Goal: Task Accomplishment & Management: Manage account settings

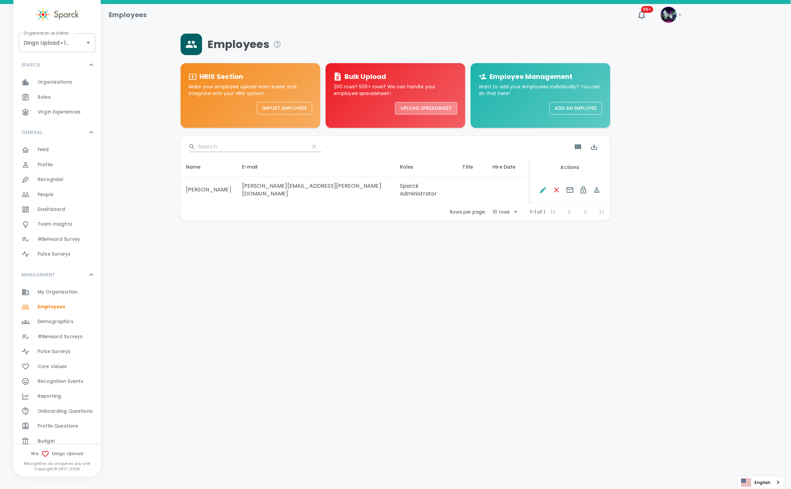
click at [435, 111] on button "Upload Spreadsheet" at bounding box center [426, 108] width 62 height 12
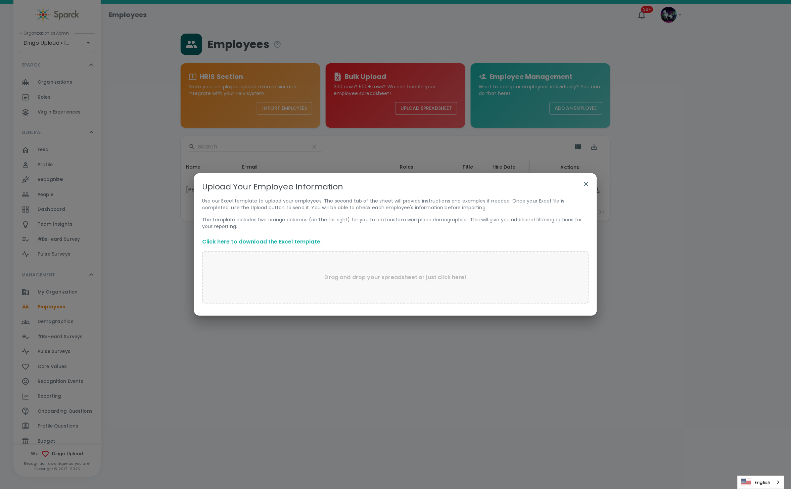
click at [275, 274] on div "Drag and drop your spreadsheet or just click here!" at bounding box center [395, 277] width 387 height 52
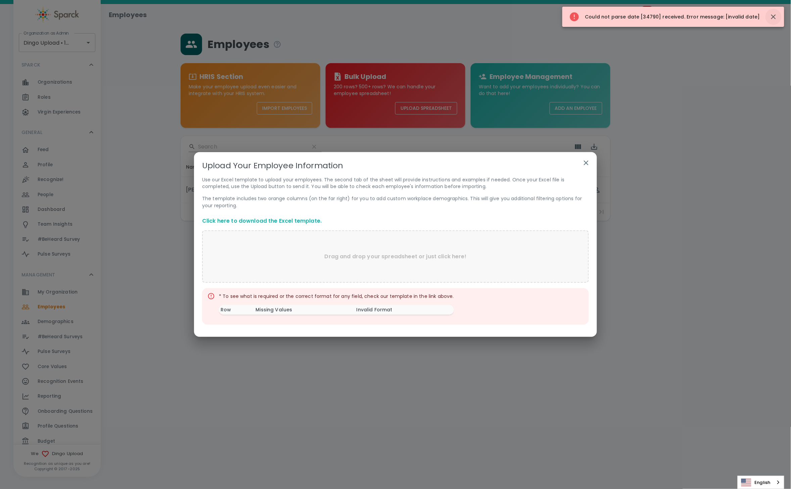
click at [772, 18] on icon "button" at bounding box center [773, 16] width 5 height 5
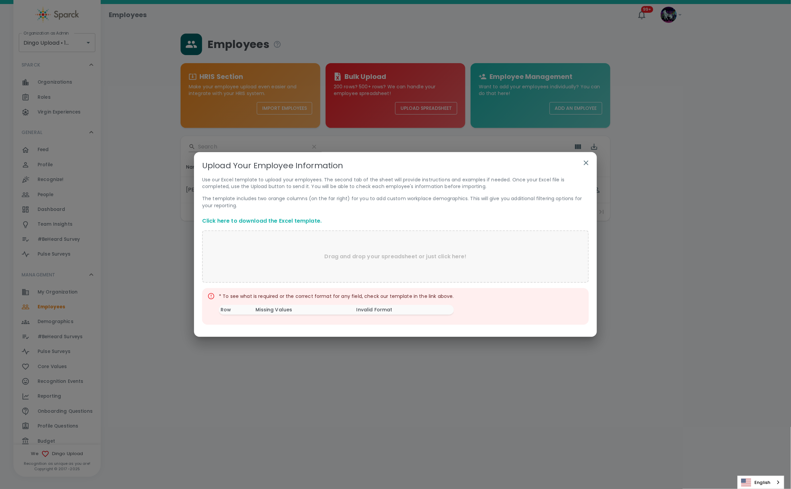
click at [584, 160] on icon "button" at bounding box center [586, 163] width 8 height 8
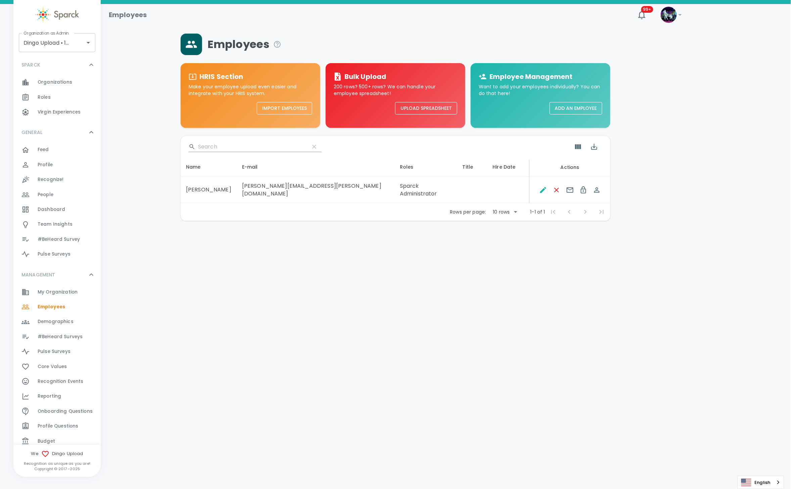
click at [437, 109] on button "Upload Spreadsheet" at bounding box center [426, 108] width 62 height 12
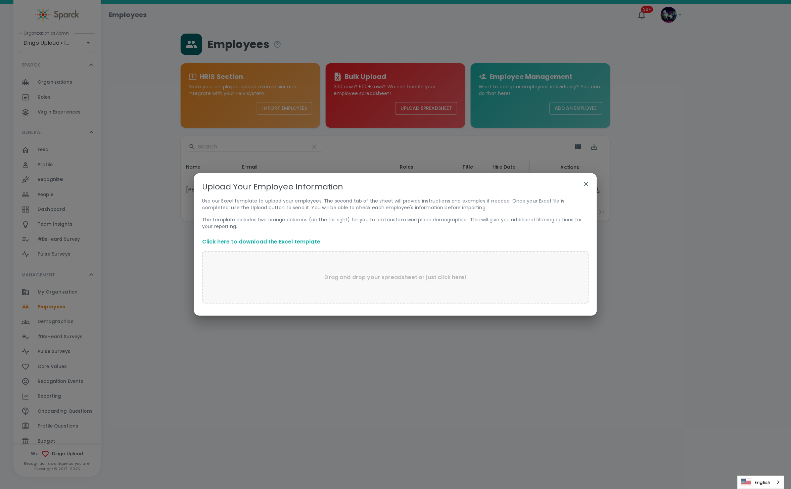
click at [362, 281] on p "Drag and drop your spreadsheet or just click here!" at bounding box center [395, 277] width 142 height 8
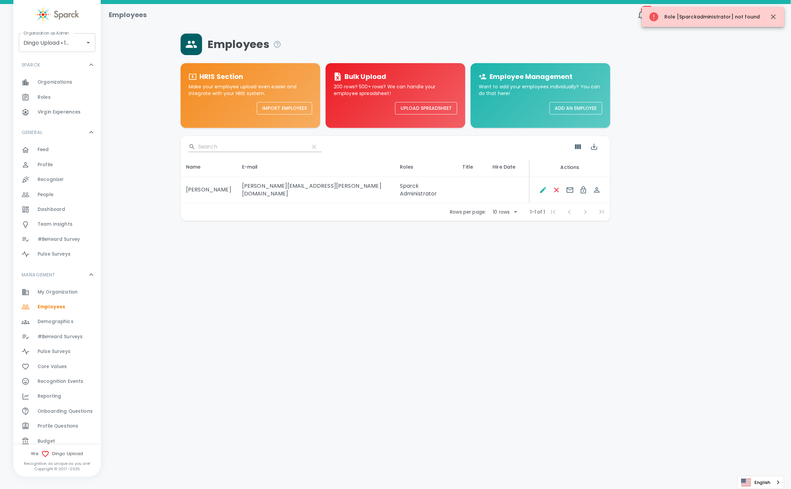
click at [698, 13] on div "Role [Sparckadministrator] not found" at bounding box center [703, 17] width 111 height 16
click at [697, 18] on div "Role [Sparckadministrator] not found" at bounding box center [703, 17] width 111 height 16
click at [698, 17] on div "Role [Sparckadministrator] not found" at bounding box center [703, 17] width 111 height 16
drag, startPoint x: 437, startPoint y: 222, endPoint x: 436, endPoint y: 219, distance: 3.8
click at [436, 219] on main "Employees HRIS Section Make your employee upload even easier and integrate with…" at bounding box center [446, 116] width 690 height 225
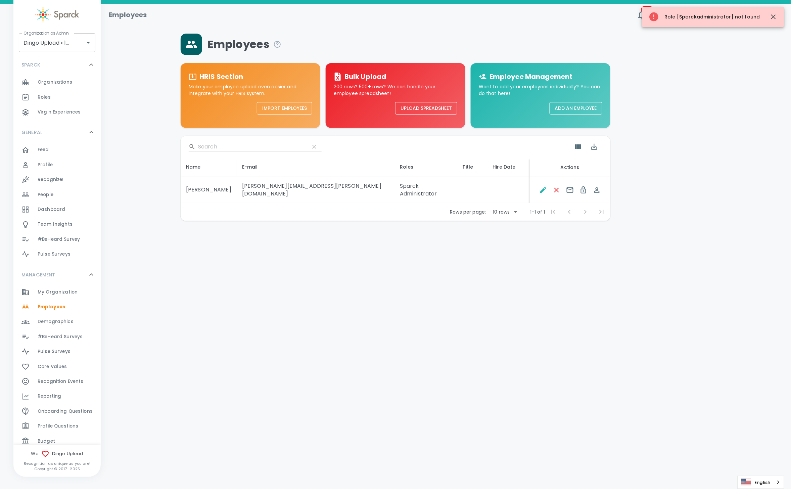
click at [445, 108] on button "Upload Spreadsheet" at bounding box center [426, 108] width 62 height 12
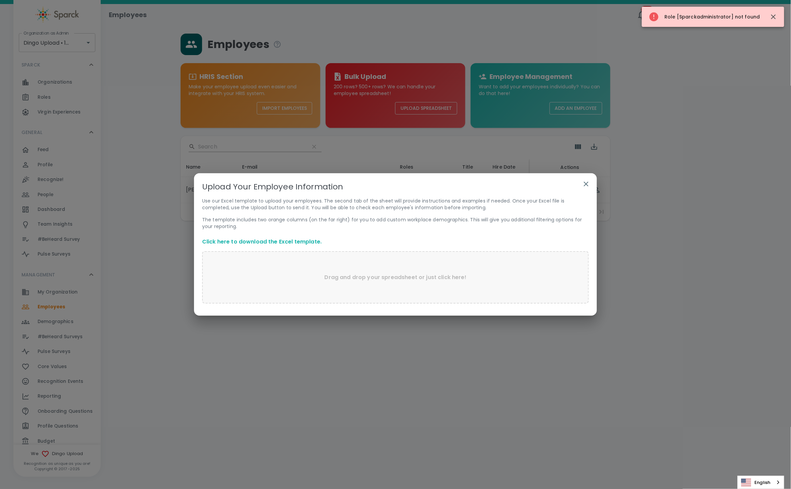
click at [370, 275] on p "Drag and drop your spreadsheet or just click here!" at bounding box center [395, 277] width 142 height 8
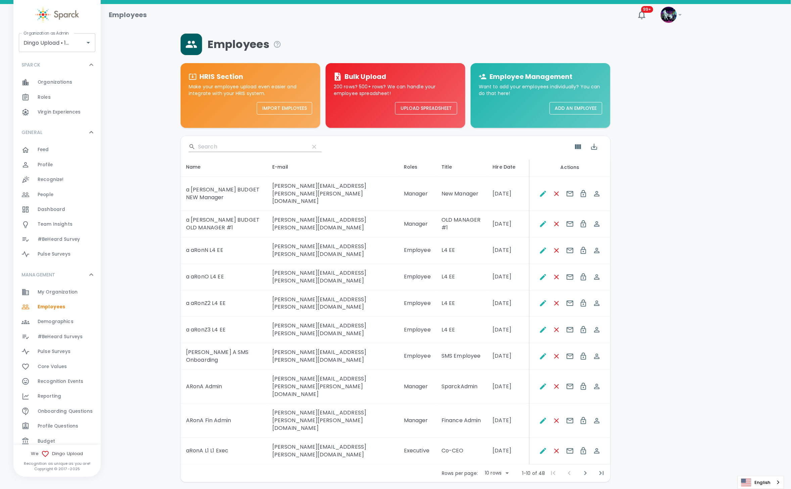
click at [63, 322] on span "Demographics" at bounding box center [56, 321] width 36 height 7
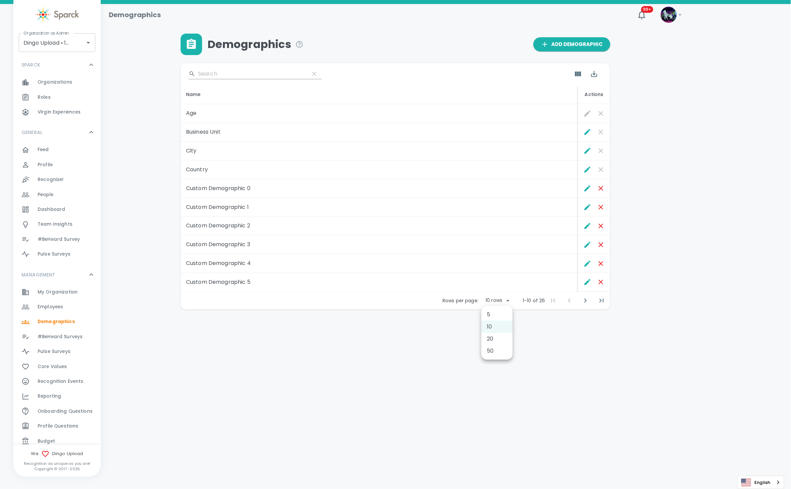
click at [507, 301] on body "Skip Navigation Demographics 99+ ! Organization as Admin Dingo Upload • 1520 Or…" at bounding box center [395, 172] width 791 height 344
click at [494, 352] on li "50" at bounding box center [496, 351] width 31 height 12
type input "50"
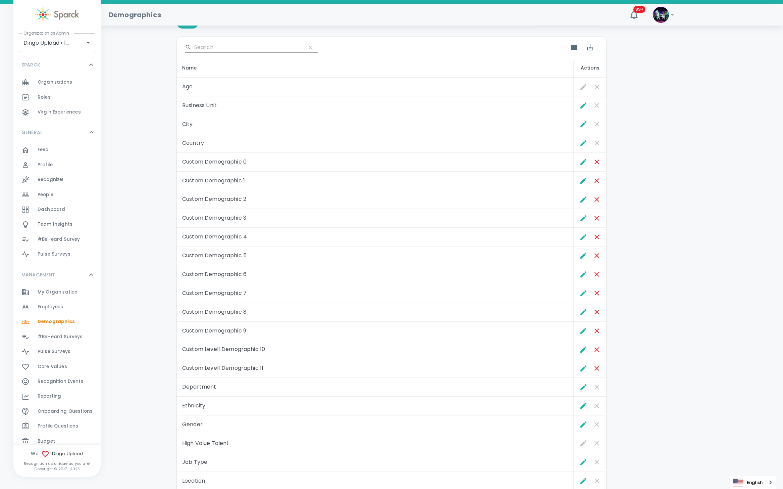
scroll to position [6, 0]
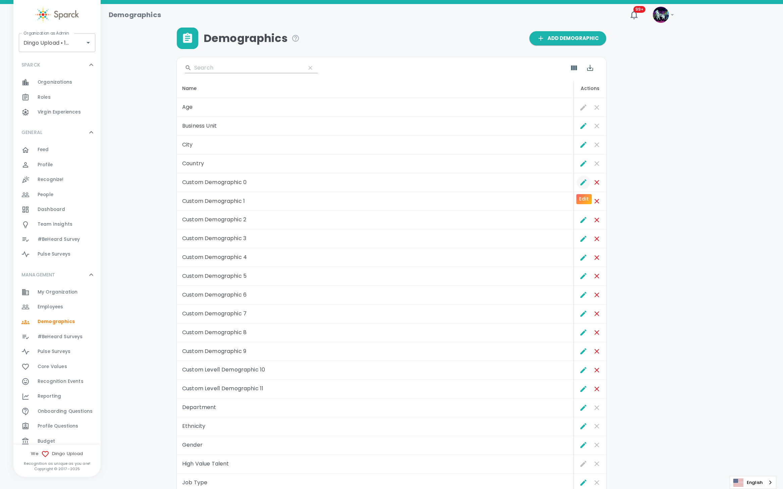
click at [584, 185] on icon "Edit" at bounding box center [584, 182] width 8 height 8
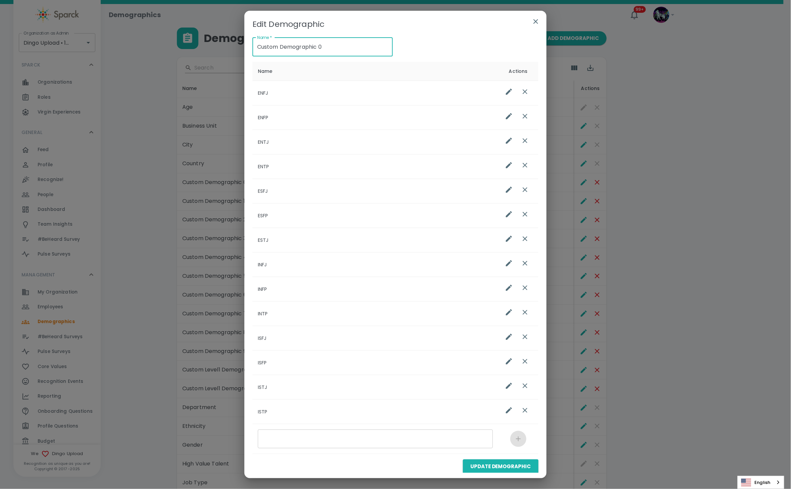
drag, startPoint x: 334, startPoint y: 46, endPoint x: 104, endPoint y: 32, distance: 229.6
click at [104, 32] on div "Edit Demographic Name   * Custom Demographic 0 Name   * Name Actions ENFJ ENFP …" at bounding box center [395, 244] width 791 height 489
paste input "BriggsMeyer"
type input "BriggsMeyer"
click at [482, 470] on button "Update Demographic" at bounding box center [501, 466] width 76 height 14
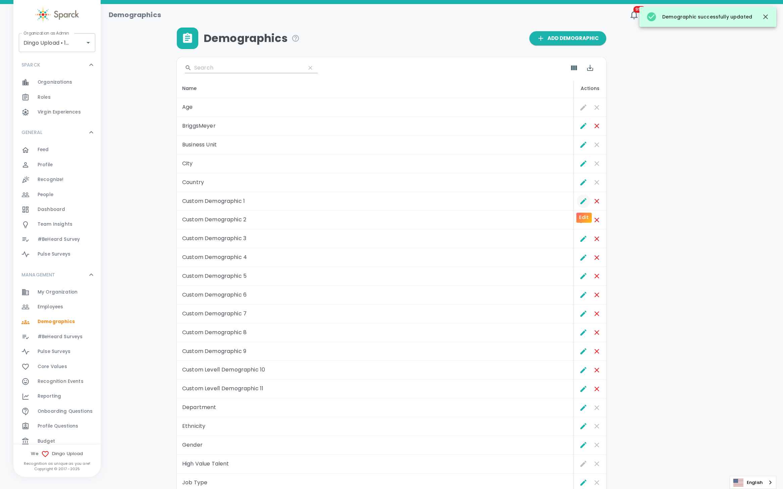
click at [582, 199] on icon "Edit" at bounding box center [584, 201] width 8 height 8
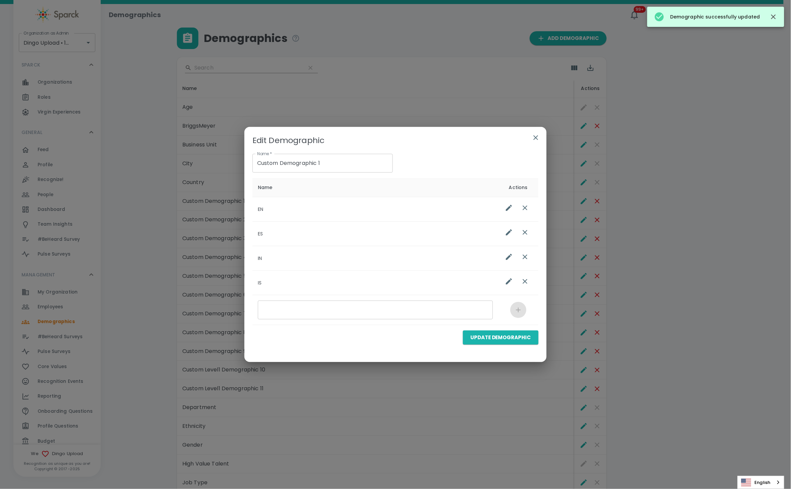
click at [780, 82] on div "Edit Demographic Name   * Custom Demographic 1 Name   * Name Actions EN ES IN I…" at bounding box center [395, 244] width 791 height 489
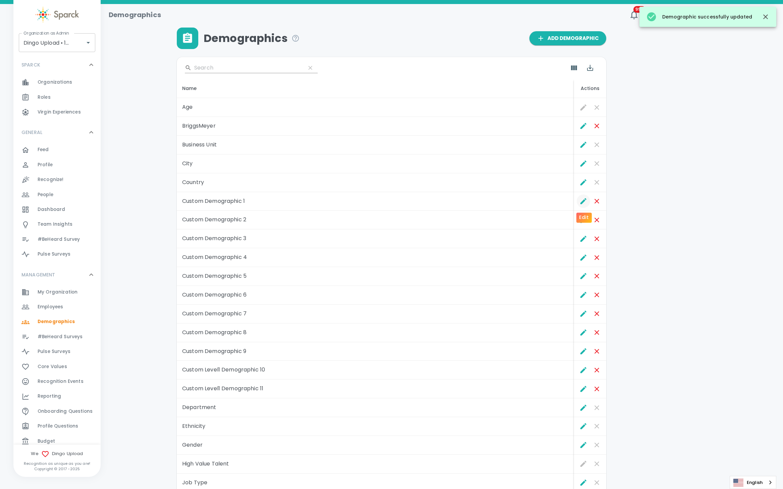
click at [583, 200] on icon "Edit" at bounding box center [584, 201] width 8 height 8
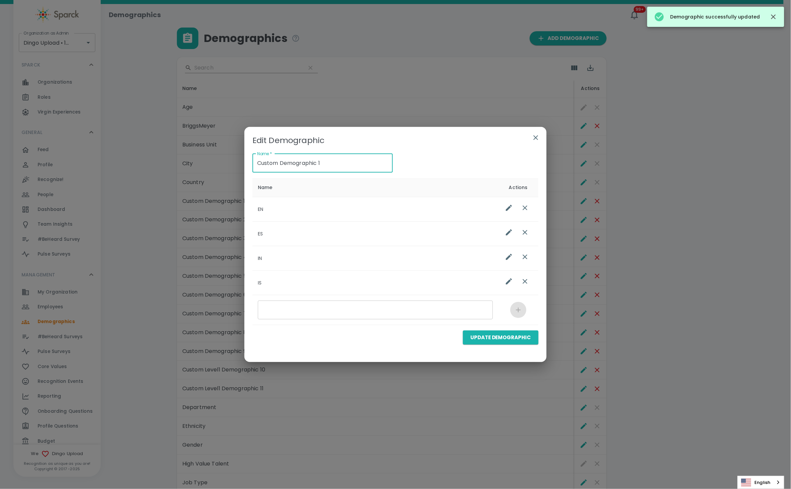
drag, startPoint x: 357, startPoint y: 163, endPoint x: 156, endPoint y: 159, distance: 200.7
click at [156, 160] on div "Edit Demographic Name   * Custom Demographic 1 Name   * Name Actions EN ES IN I…" at bounding box center [395, 244] width 791 height 489
paste input "BMTI-"
type input "BMTI-1"
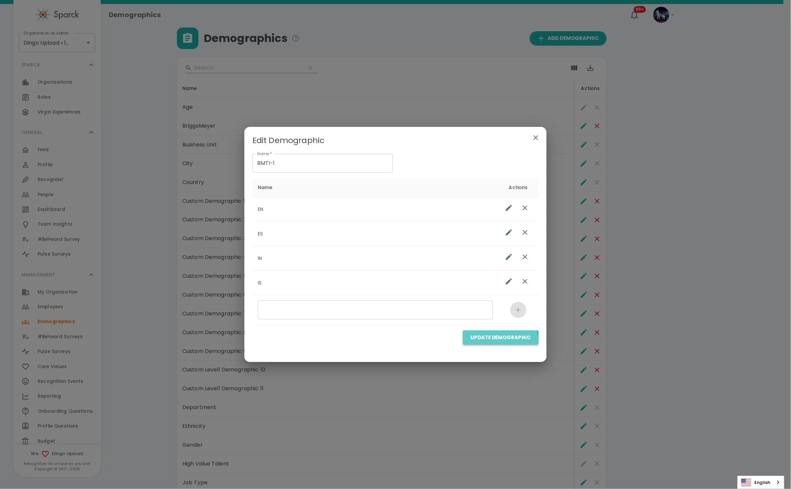
click at [501, 342] on button "Update Demographic" at bounding box center [501, 337] width 76 height 14
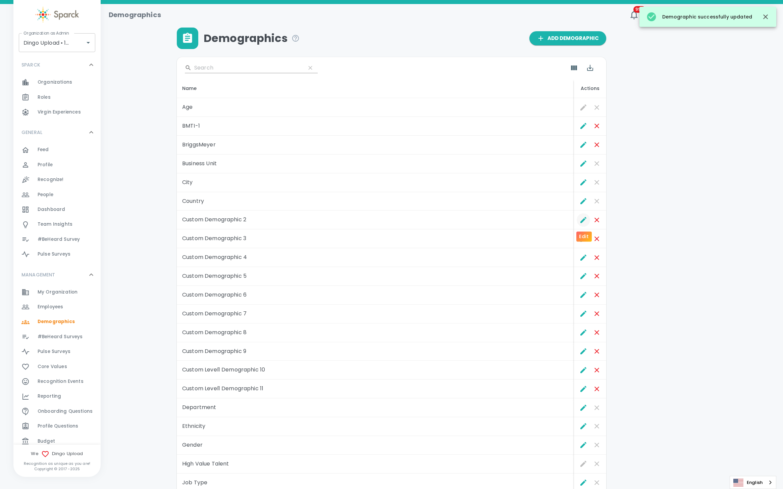
click at [585, 217] on icon "Edit" at bounding box center [584, 220] width 8 height 8
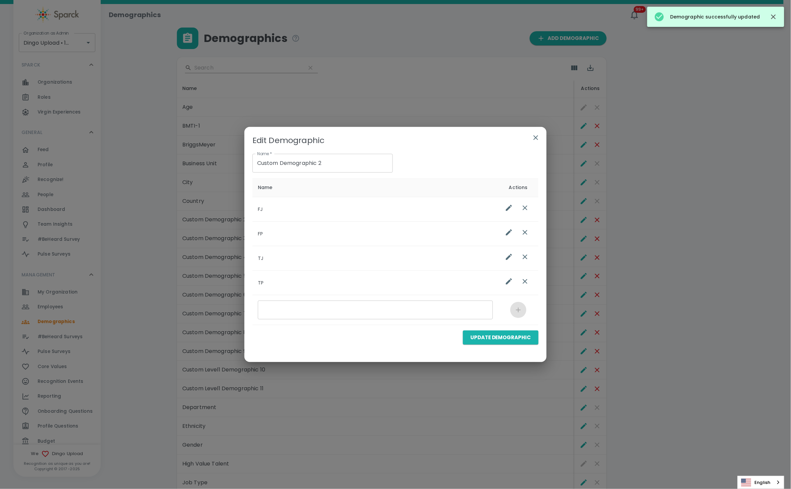
click at [334, 158] on div "Name   * Custom Demographic 2 Name   *" at bounding box center [320, 160] width 146 height 24
click at [331, 159] on input "Custom Demographic 2" at bounding box center [322, 163] width 140 height 19
drag, startPoint x: 340, startPoint y: 164, endPoint x: 131, endPoint y: 162, distance: 209.1
click at [131, 162] on div "Edit Demographic Name   * Custom Demographic 2 Name   * Name Actions FJ FP TJ T…" at bounding box center [395, 244] width 791 height 489
paste input "BMTI-1"
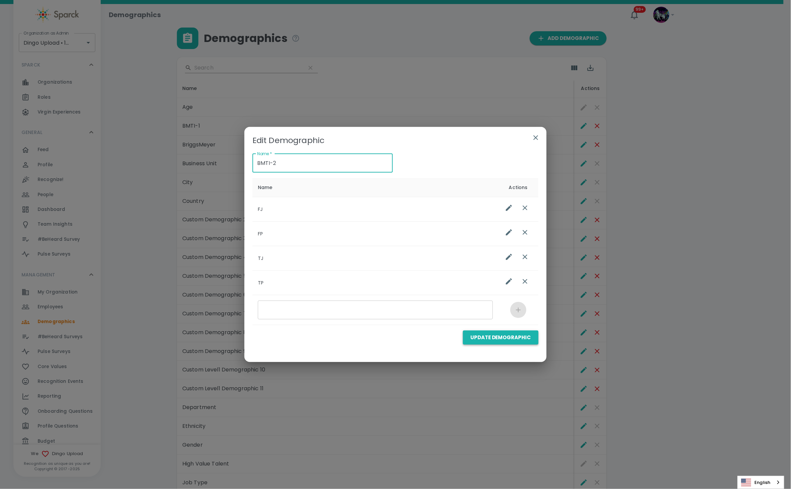
type input "BMTI-2"
click at [506, 339] on button "Update Demographic" at bounding box center [501, 337] width 76 height 14
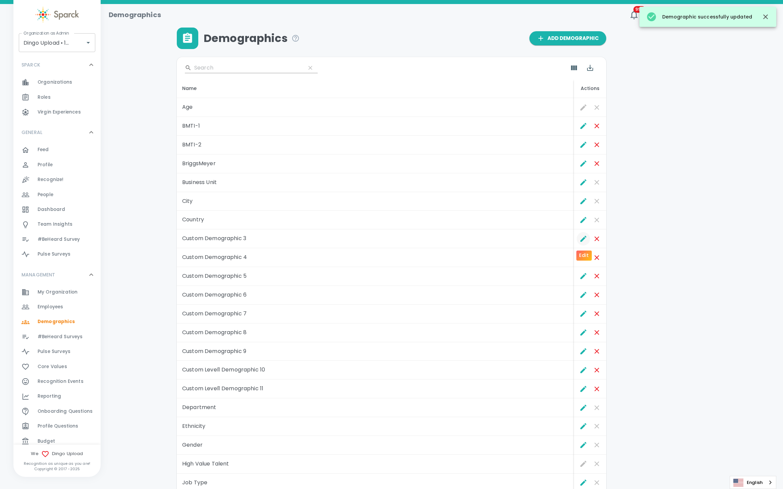
click at [581, 239] on icon "Edit" at bounding box center [584, 239] width 8 height 8
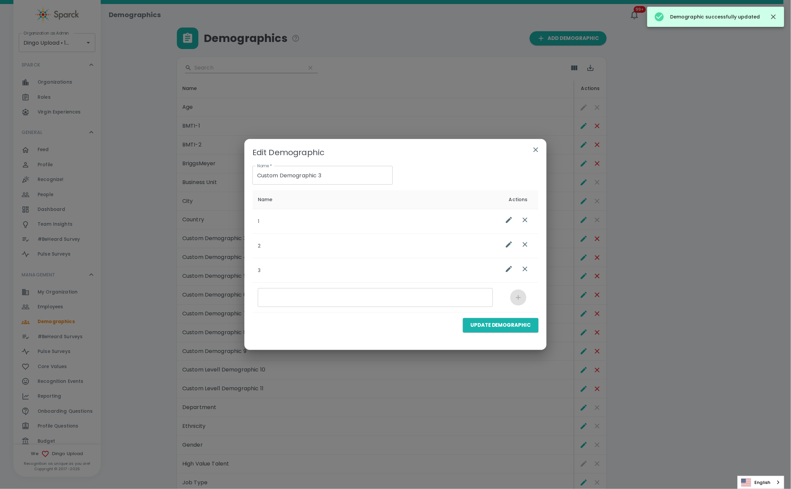
click at [321, 173] on input "Custom Demographic 3" at bounding box center [322, 175] width 140 height 19
paste input "Qty Pigs"
drag, startPoint x: 370, startPoint y: 177, endPoint x: 215, endPoint y: 166, distance: 155.4
click at [215, 166] on div "Edit Demographic Name   * Custom Demographic 3Qty Pigs Name   * Name Actions 1 …" at bounding box center [395, 244] width 791 height 489
paste input "text"
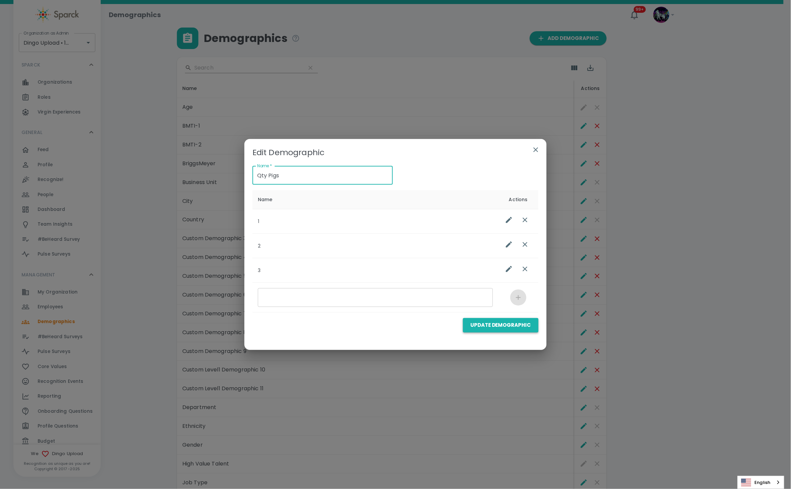
type input "Qty Pigs"
click at [516, 323] on button "Update Demographic" at bounding box center [501, 325] width 76 height 14
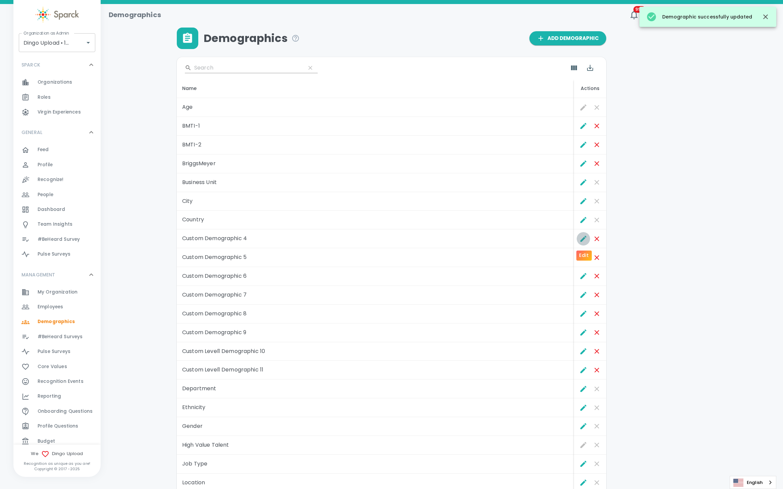
click at [582, 236] on icon "Edit" at bounding box center [584, 239] width 8 height 8
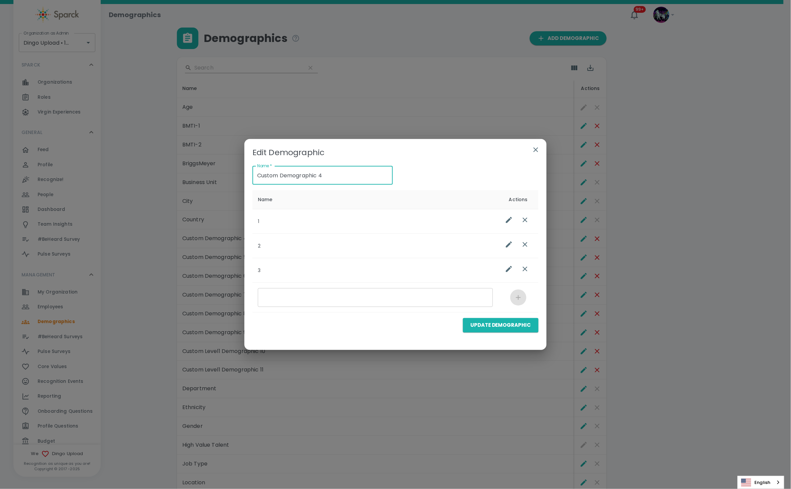
drag, startPoint x: 350, startPoint y: 174, endPoint x: 261, endPoint y: 169, distance: 88.4
click at [261, 169] on input "Custom Demographic 4" at bounding box center [322, 175] width 140 height 19
click at [367, 181] on input "Custom Demographic 4" at bounding box center [322, 175] width 140 height 19
drag, startPoint x: 341, startPoint y: 175, endPoint x: 237, endPoint y: 175, distance: 104.4
click at [237, 175] on div "Edit Demographic Name   * Custom Demographic 4 Name   * Name Actions 1 2 3 ​ Up…" at bounding box center [395, 244] width 791 height 489
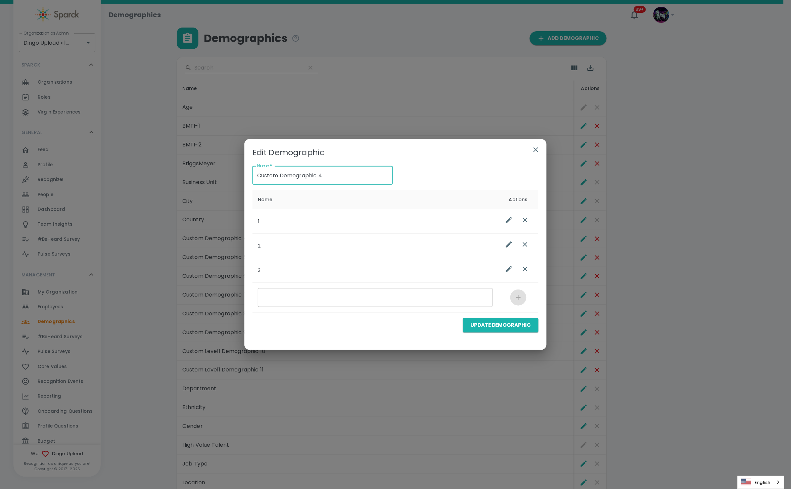
paste input "Qty Anacondas"
type input "Qty Anacondas"
click at [518, 326] on button "Update Demographic" at bounding box center [501, 325] width 76 height 14
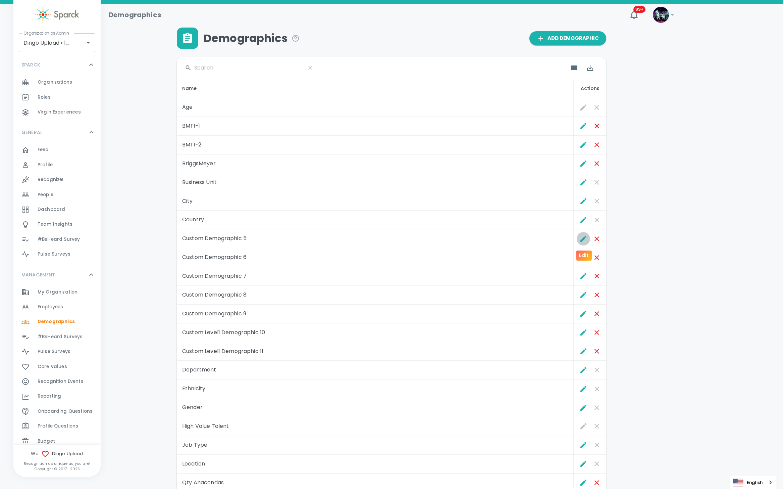
click at [585, 237] on icon "Edit" at bounding box center [584, 239] width 8 height 8
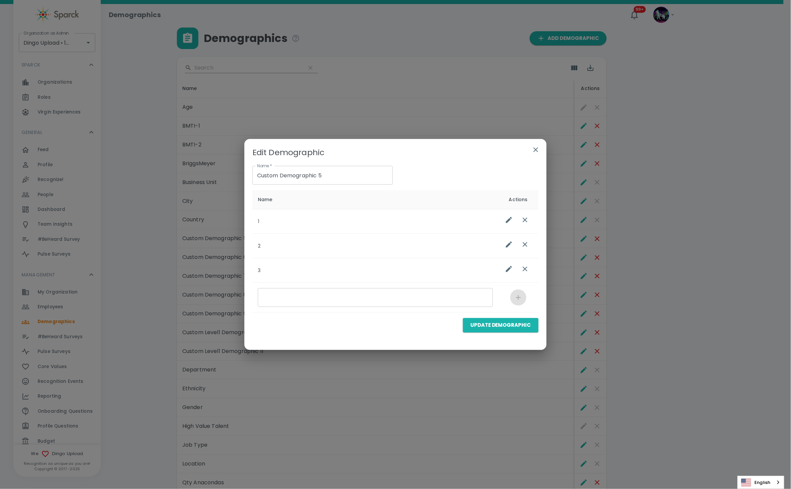
click at [350, 165] on div "Name   * Custom Demographic 5 Name   *" at bounding box center [320, 172] width 146 height 24
drag, startPoint x: 349, startPoint y: 171, endPoint x: 179, endPoint y: 181, distance: 170.4
click at [179, 181] on div "Edit Demographic Name   * Custom Demographic 5 Name   * Name Actions 1 2 3 ​ Up…" at bounding box center [395, 244] width 791 height 489
paste input "Qty Kangaroos"
type input "Qty Kangaroos"
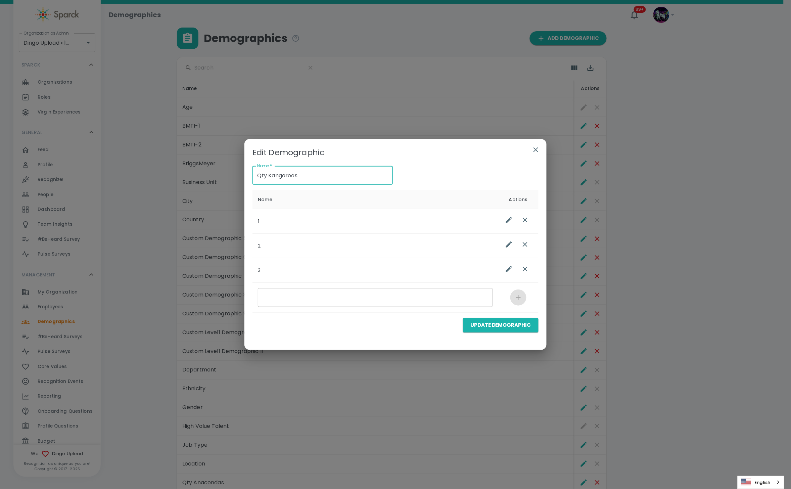
click at [515, 324] on button "Update Demographic" at bounding box center [501, 325] width 76 height 14
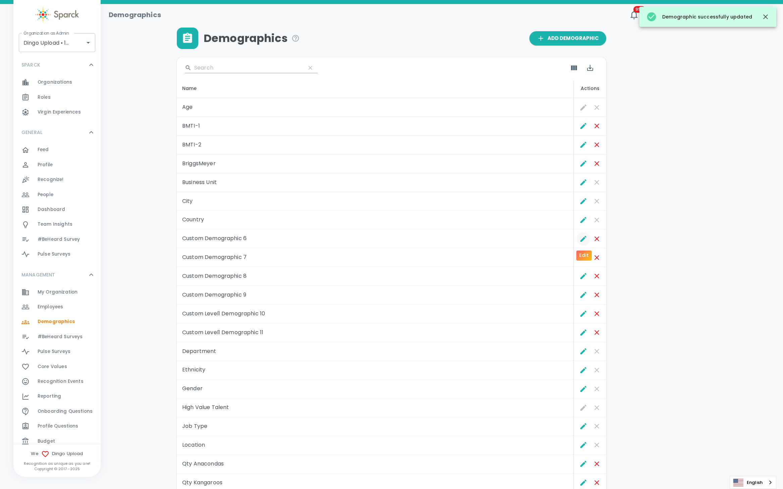
click at [580, 239] on icon "Edit" at bounding box center [584, 239] width 8 height 8
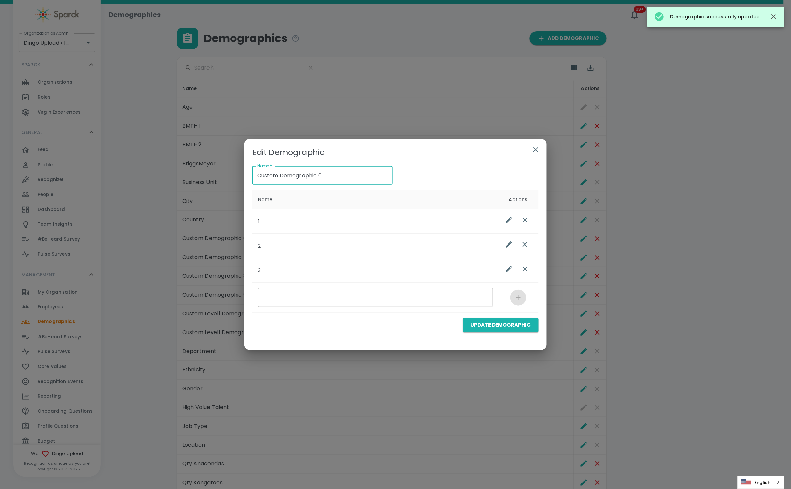
drag, startPoint x: 349, startPoint y: 177, endPoint x: 215, endPoint y: 172, distance: 134.3
click at [214, 172] on div "Edit Demographic Name   * Custom Demographic 6 Name   * Name Actions 1 2 3 ​ Up…" at bounding box center [395, 244] width 791 height 489
paste input "Qty Wombats"
type input "Qty Wombats"
click at [526, 325] on button "Update Demographic" at bounding box center [501, 325] width 76 height 14
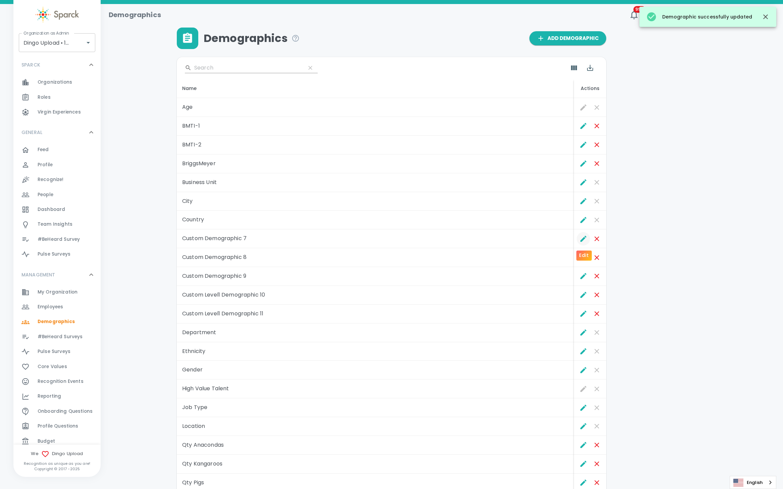
click at [581, 239] on icon "Edit" at bounding box center [584, 239] width 8 height 8
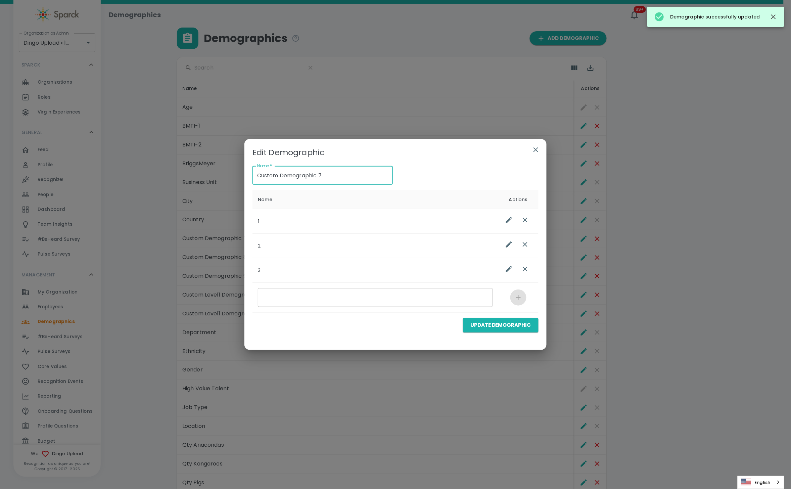
drag, startPoint x: 335, startPoint y: 176, endPoint x: 170, endPoint y: 177, distance: 165.1
click at [170, 177] on div "Edit Demographic Name   * Custom Demographic 7 Name   * Name Actions 1 2 3 ​ Up…" at bounding box center [395, 244] width 791 height 489
paste input "Qty Emus"
type input "Qty Emus"
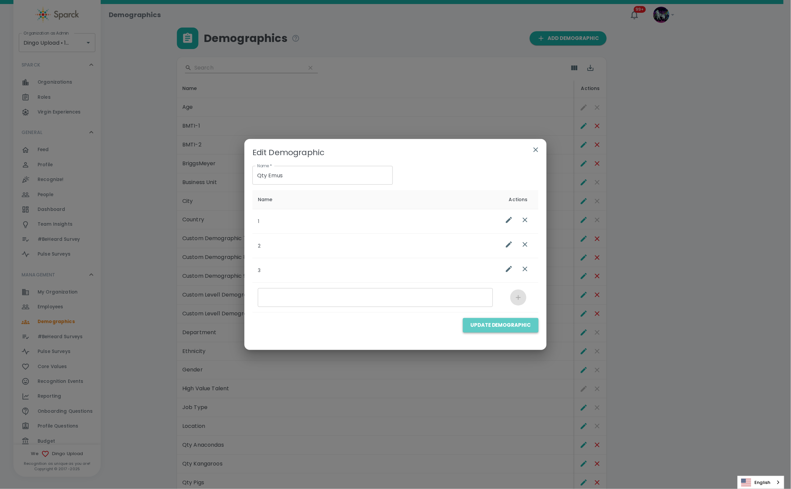
click at [506, 324] on button "Update Demographic" at bounding box center [501, 325] width 76 height 14
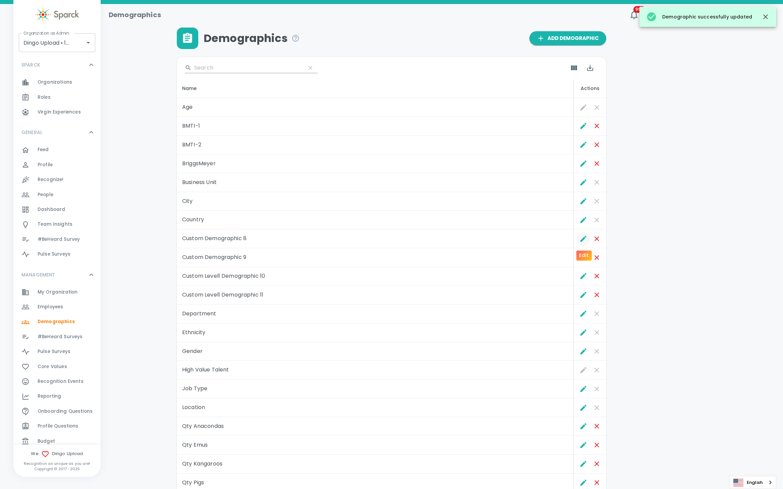
click at [581, 241] on icon "Edit" at bounding box center [584, 239] width 6 height 6
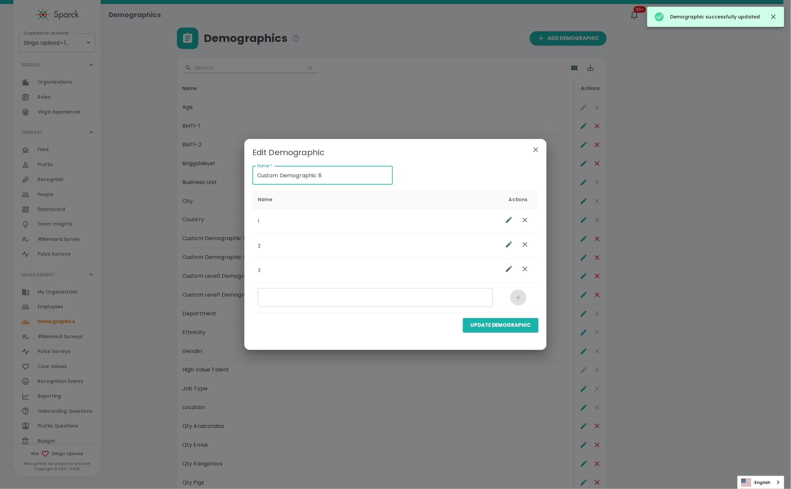
drag, startPoint x: 337, startPoint y: 177, endPoint x: 137, endPoint y: 178, distance: 199.7
click at [147, 174] on div "Edit Demographic Name   * Custom Demographic 8 Name   * Name Actions 1 2 3 ​ Up…" at bounding box center [395, 244] width 791 height 489
paste input "Qty Adult Dingos"
type input "Qty Adult Dingos"
click at [513, 324] on button "Update Demographic" at bounding box center [501, 325] width 76 height 14
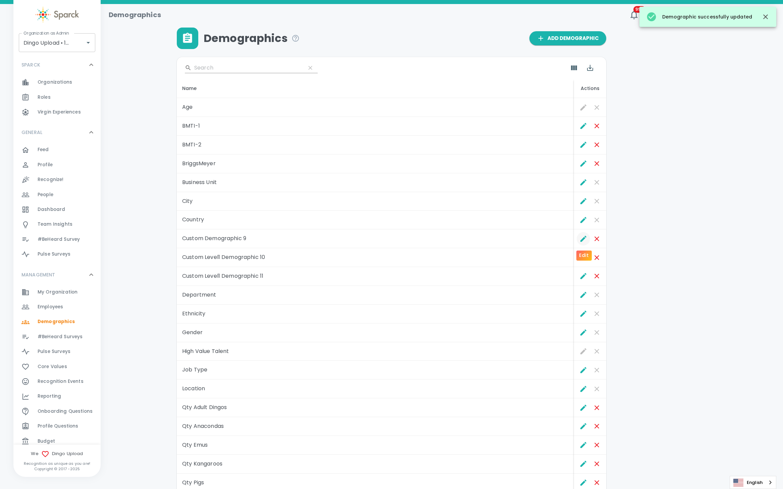
click at [584, 237] on icon "Edit" at bounding box center [584, 239] width 8 height 8
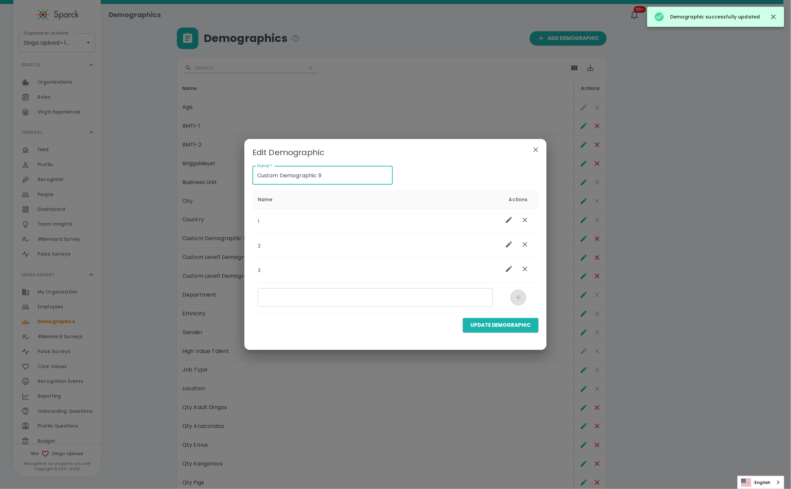
drag, startPoint x: 345, startPoint y: 178, endPoint x: 194, endPoint y: 179, distance: 150.7
click at [194, 179] on div "Edit Demographic Name   * Custom Demographic 9 Name   * Name Actions 1 2 3 ​ Up…" at bounding box center [395, 244] width 791 height 489
paste input "Qty Teen Dingos"
type input "Qty Teen Dingos"
click at [483, 328] on button "Update Demographic" at bounding box center [501, 325] width 76 height 14
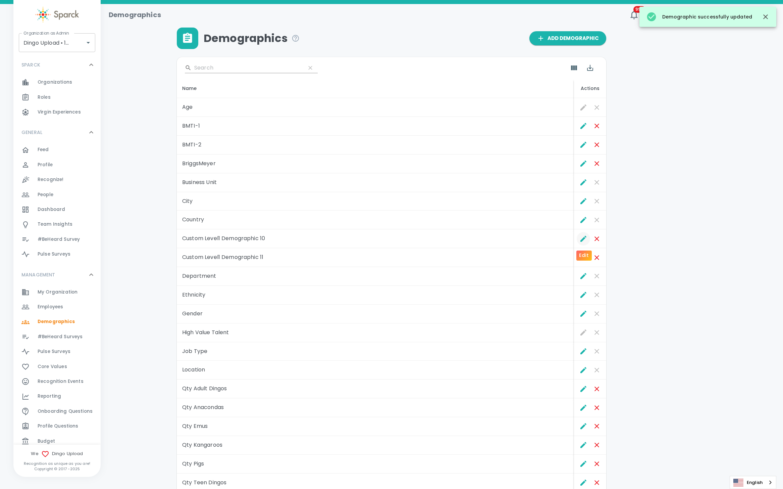
click at [581, 238] on icon "Edit" at bounding box center [584, 239] width 8 height 8
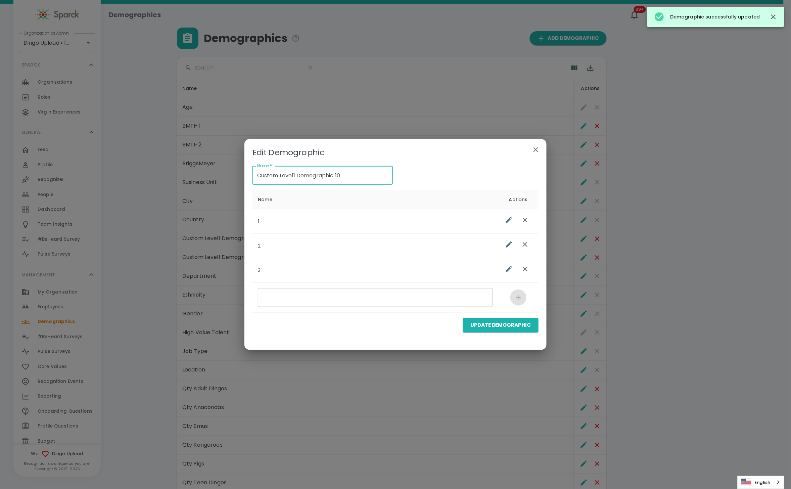
drag, startPoint x: 353, startPoint y: 174, endPoint x: 163, endPoint y: 188, distance: 190.4
click at [161, 189] on div "Edit Demographic Name   * Custom Level1 Demographic 10 Name   * Name Actions 1 …" at bounding box center [395, 244] width 791 height 489
paste input "Qty Toddler Dingos"
type input "Qty Toddler Dingos"
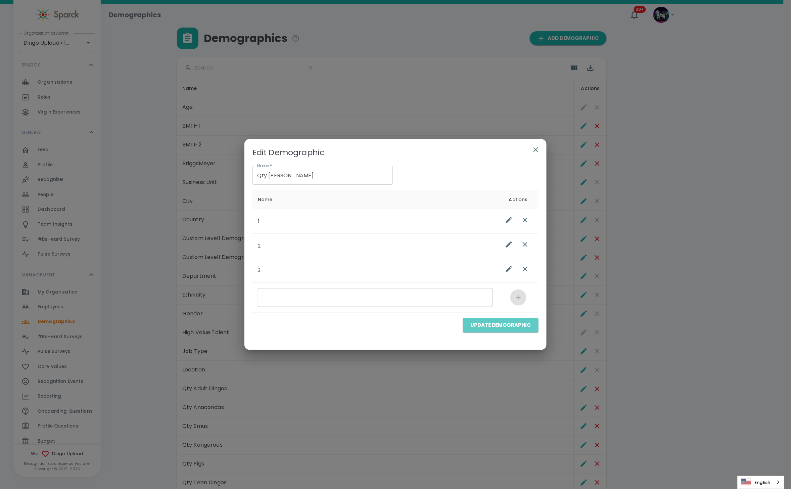
click at [520, 319] on button "Update Demographic" at bounding box center [501, 325] width 76 height 14
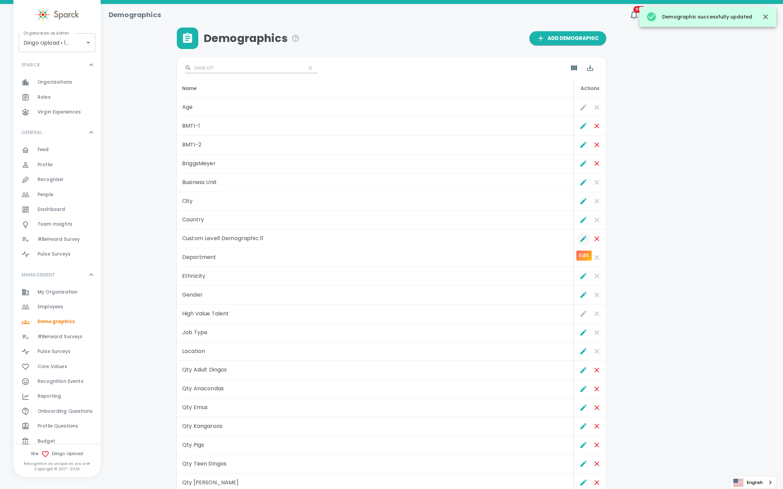
click at [580, 239] on icon "Edit" at bounding box center [584, 239] width 8 height 8
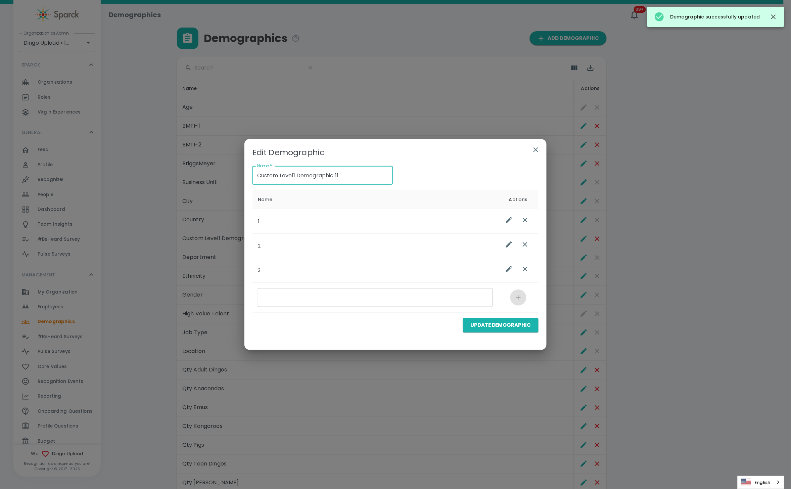
drag, startPoint x: 362, startPoint y: 174, endPoint x: 192, endPoint y: 173, distance: 170.1
click at [197, 173] on div "Edit Demographic Name   * Custom Level1 Demographic 11 Name   * Name Actions 1 …" at bounding box center [395, 244] width 791 height 489
paste input "Qty Puppy Dingos"
type input "Qty Puppy Dingos"
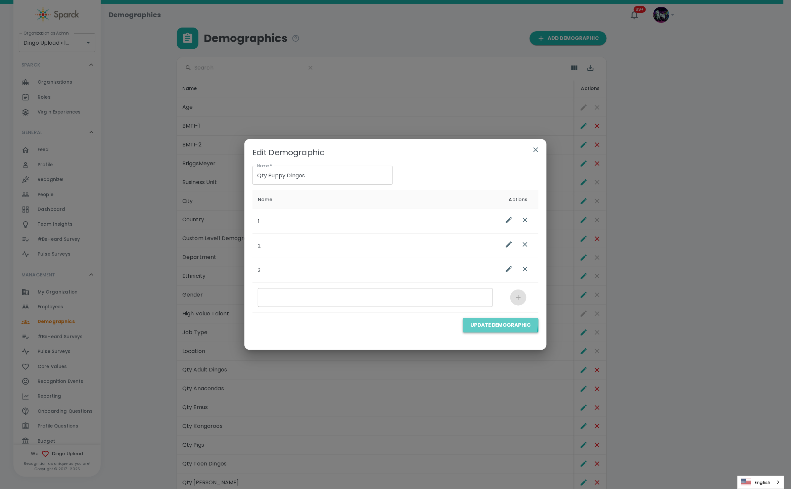
click at [497, 322] on button "Update Demographic" at bounding box center [501, 325] width 76 height 14
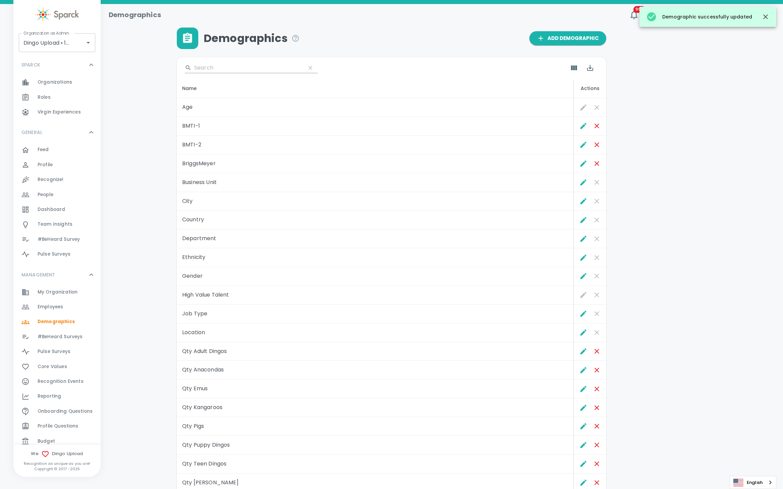
click at [53, 305] on span "Employees" at bounding box center [51, 306] width 26 height 7
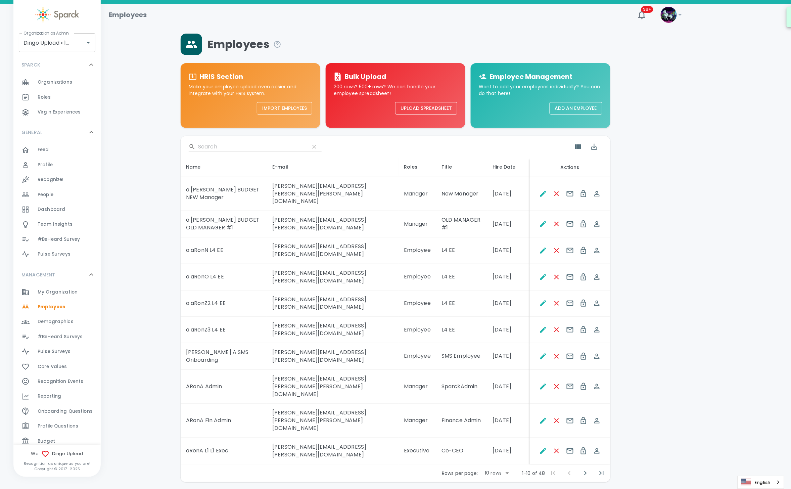
click at [659, 128] on div "Employees HRIS Section Make your employee upload even easier and integrate with…" at bounding box center [446, 258] width 674 height 448
click at [591, 146] on icon "Export" at bounding box center [594, 147] width 8 height 8
click at [600, 178] on li "Export as CSV" at bounding box center [610, 175] width 48 height 12
click at [634, 262] on div "Employees HRIS Section Make your employee upload even easier and integrate with…" at bounding box center [446, 258] width 674 height 448
click at [342, 150] on div "​" at bounding box center [396, 146] width 430 height 21
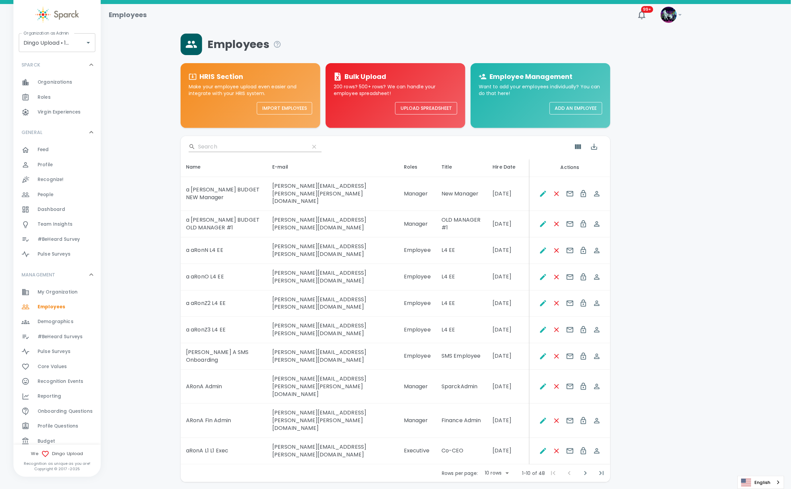
drag, startPoint x: 706, startPoint y: 214, endPoint x: 579, endPoint y: 147, distance: 144.0
click at [707, 214] on div "Employees HRIS Section Make your employee upload even easier and integrate with…" at bounding box center [446, 258] width 674 height 448
click at [54, 320] on span "Demographics" at bounding box center [56, 321] width 36 height 7
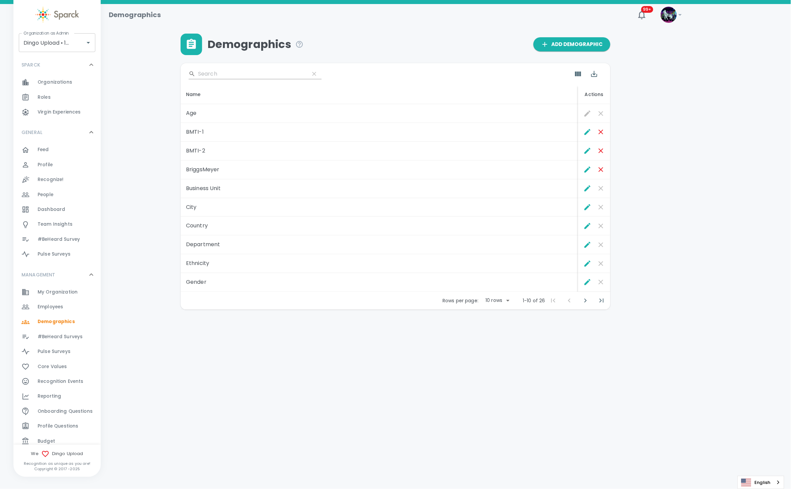
click at [415, 56] on div "​ Name Actions Age BMTI-1 BMTI-2 BriggsMeyer Business Unit City Country Departm…" at bounding box center [396, 182] width 430 height 254
